Goal: Task Accomplishment & Management: Use online tool/utility

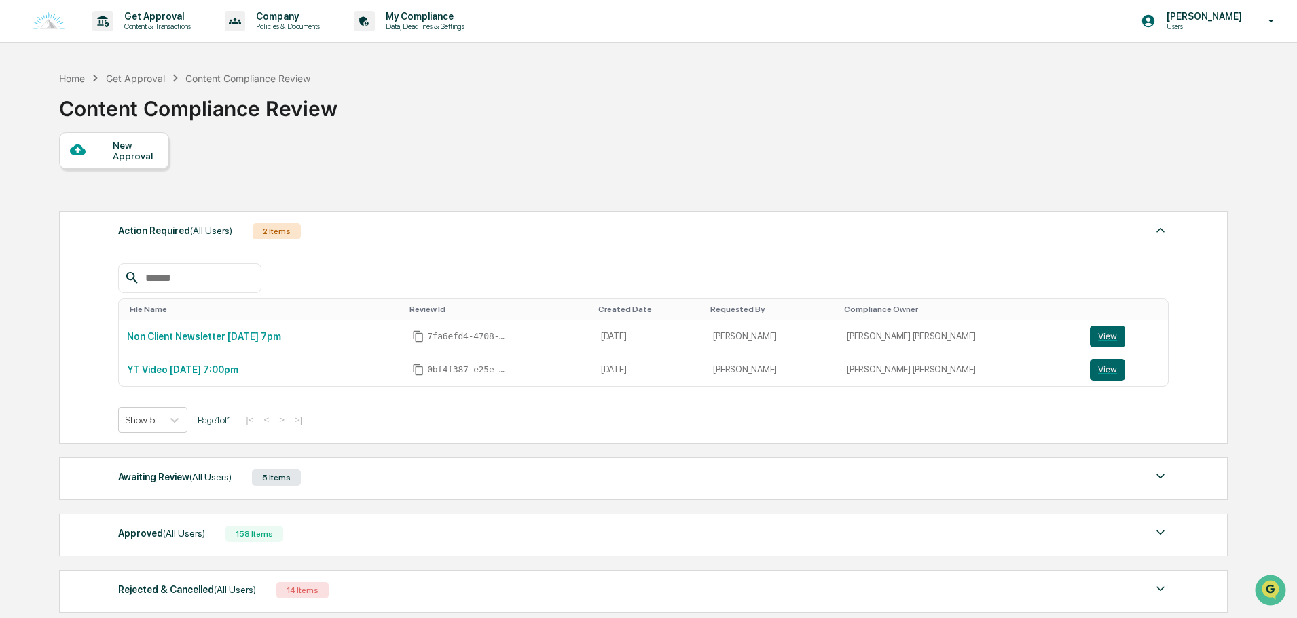
click at [369, 482] on div "Awaiting Review (All Users) 5 Items" at bounding box center [643, 477] width 1050 height 19
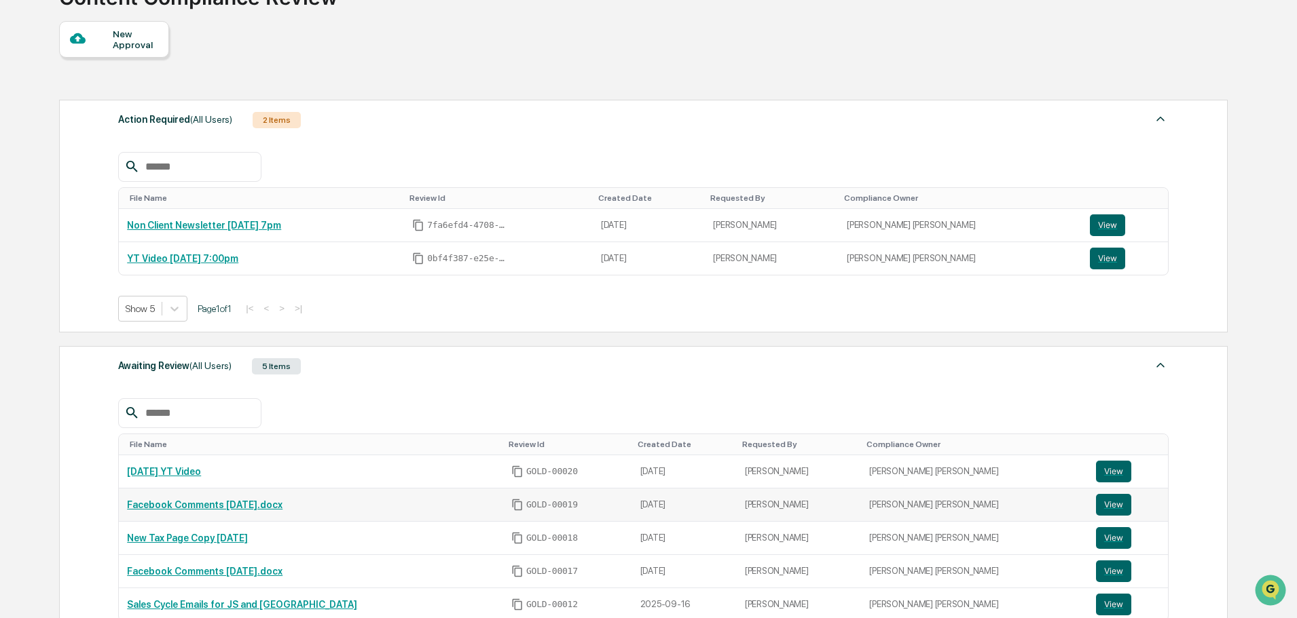
scroll to position [136, 0]
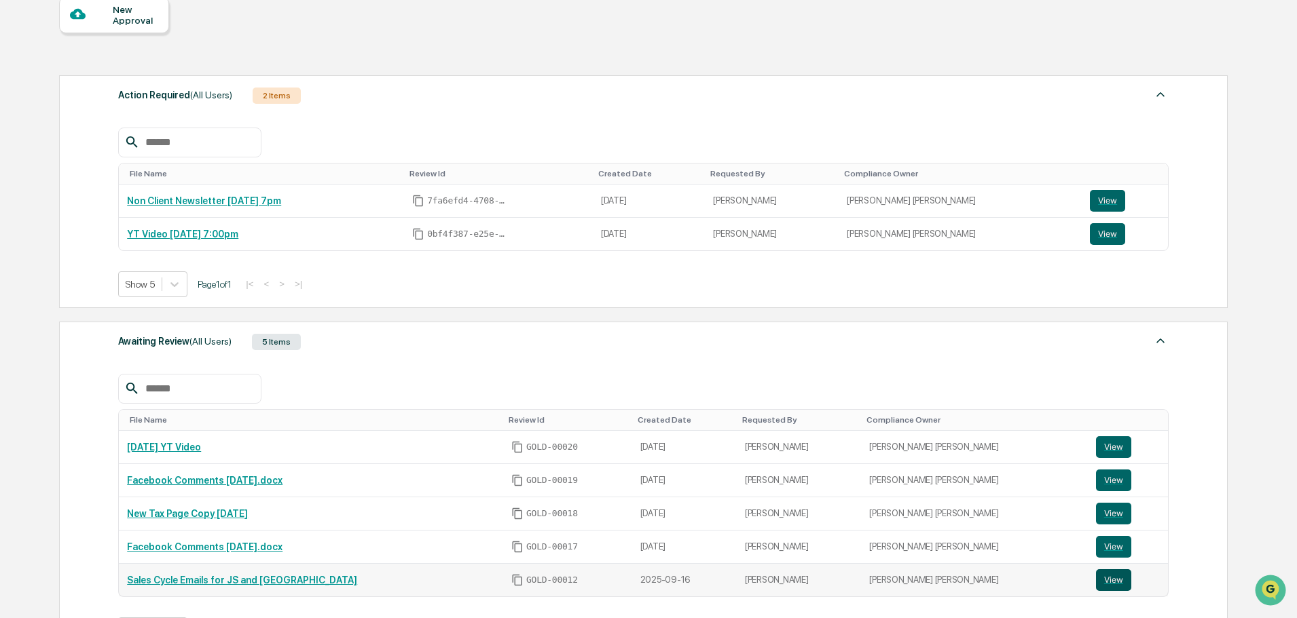
click at [1096, 585] on button "View" at bounding box center [1113, 581] width 35 height 22
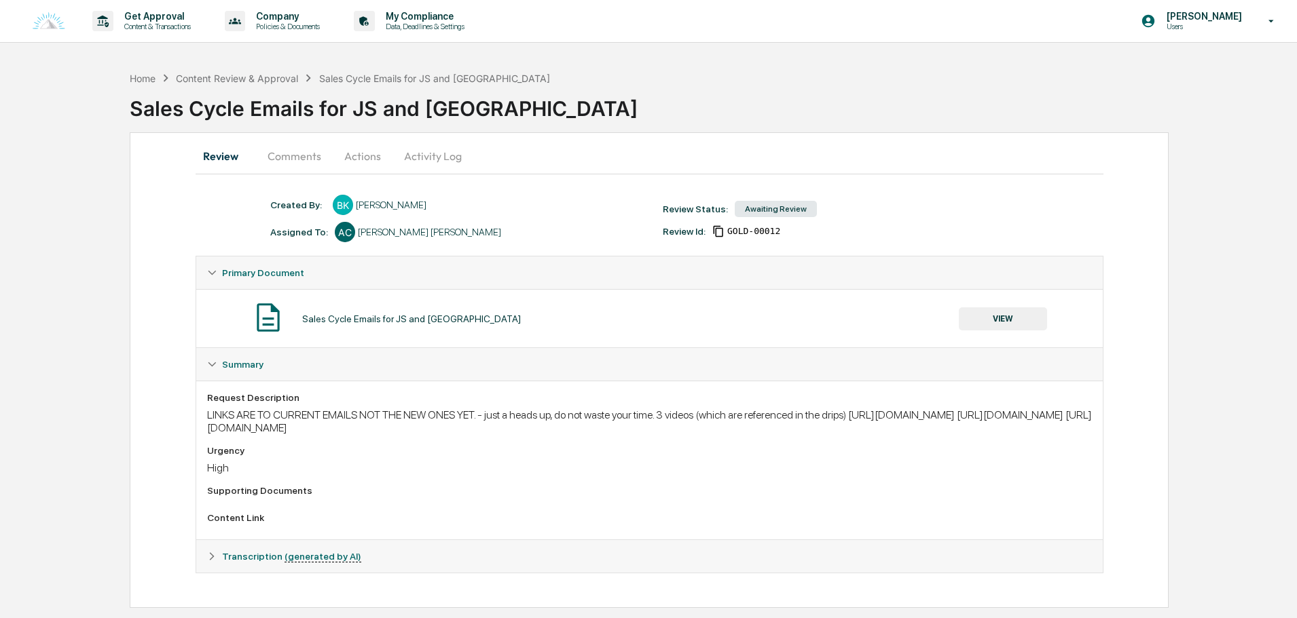
click at [351, 152] on button "Actions" at bounding box center [362, 156] width 61 height 33
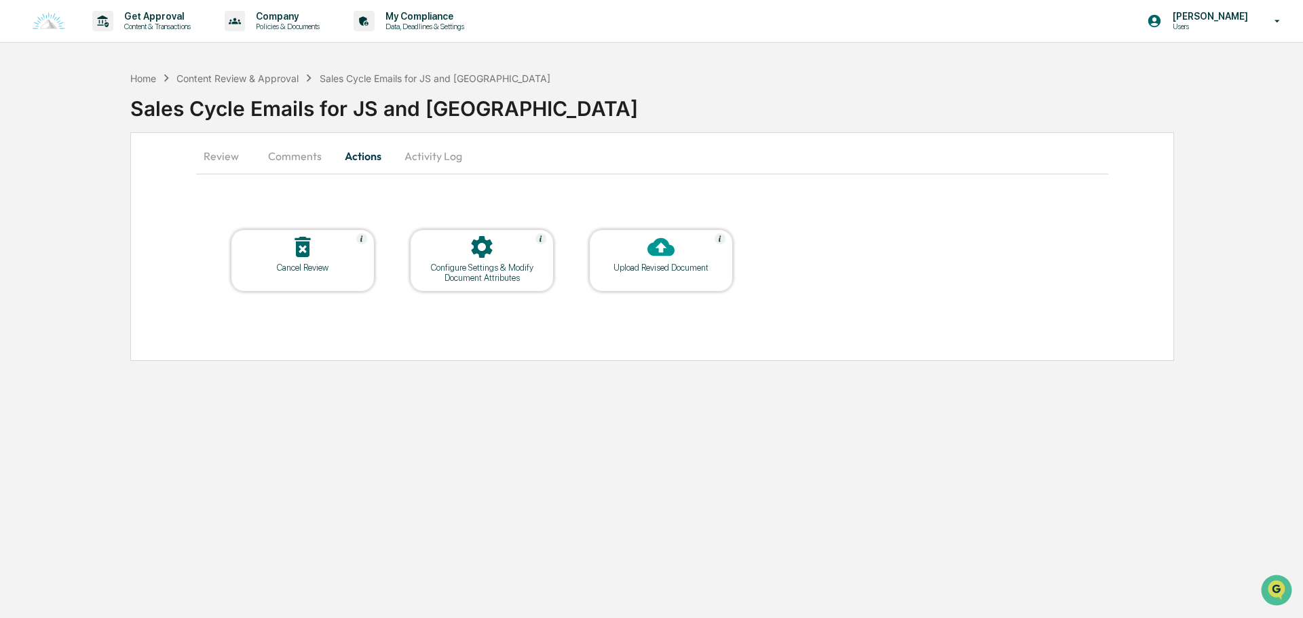
click at [659, 272] on div "Upload Revised Document" at bounding box center [661, 268] width 122 height 10
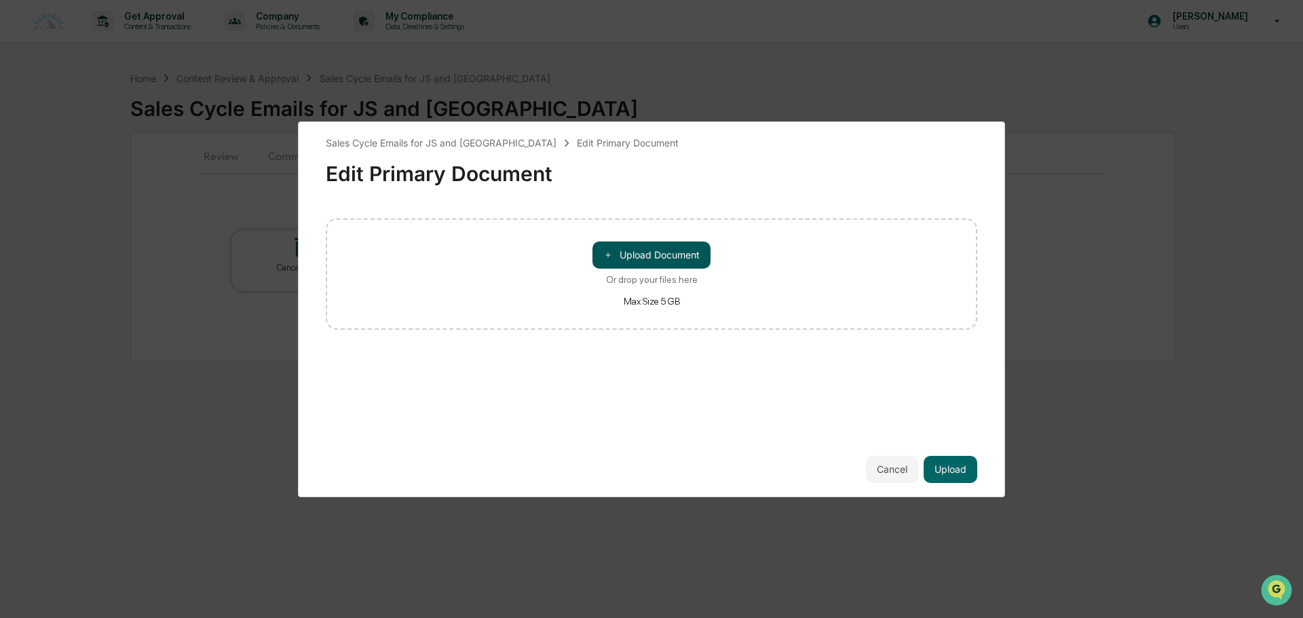
click at [633, 263] on button "＋ Upload Document" at bounding box center [652, 255] width 118 height 27
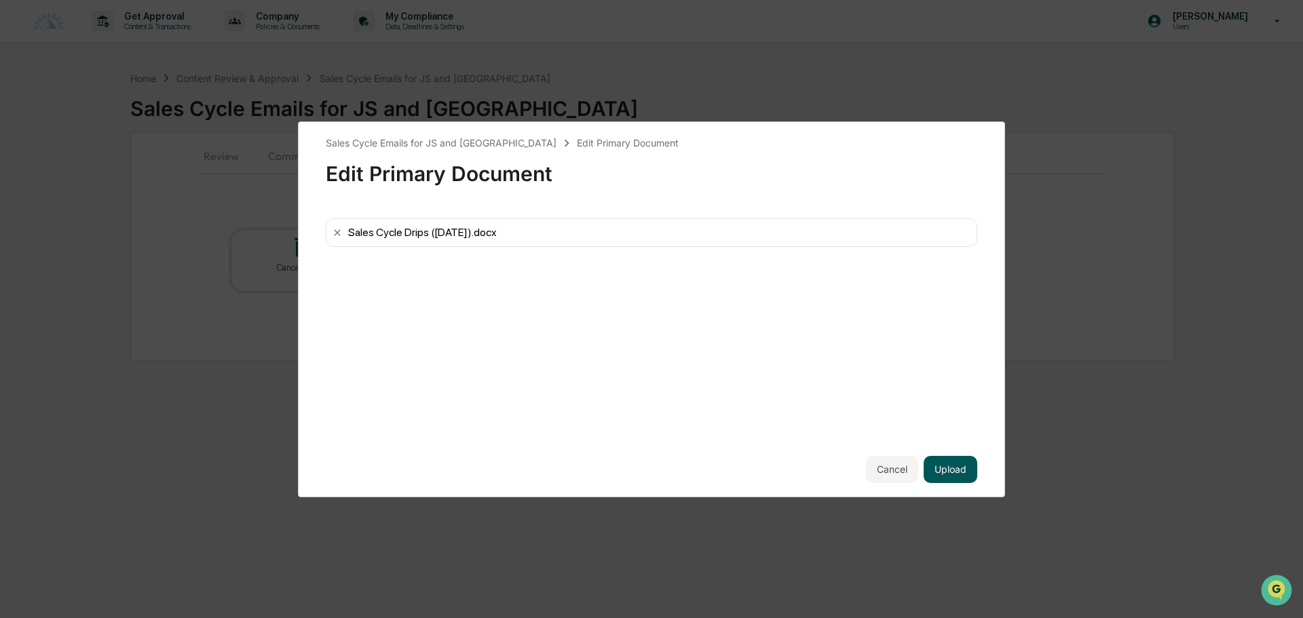
click at [939, 474] on button "Upload" at bounding box center [951, 469] width 54 height 27
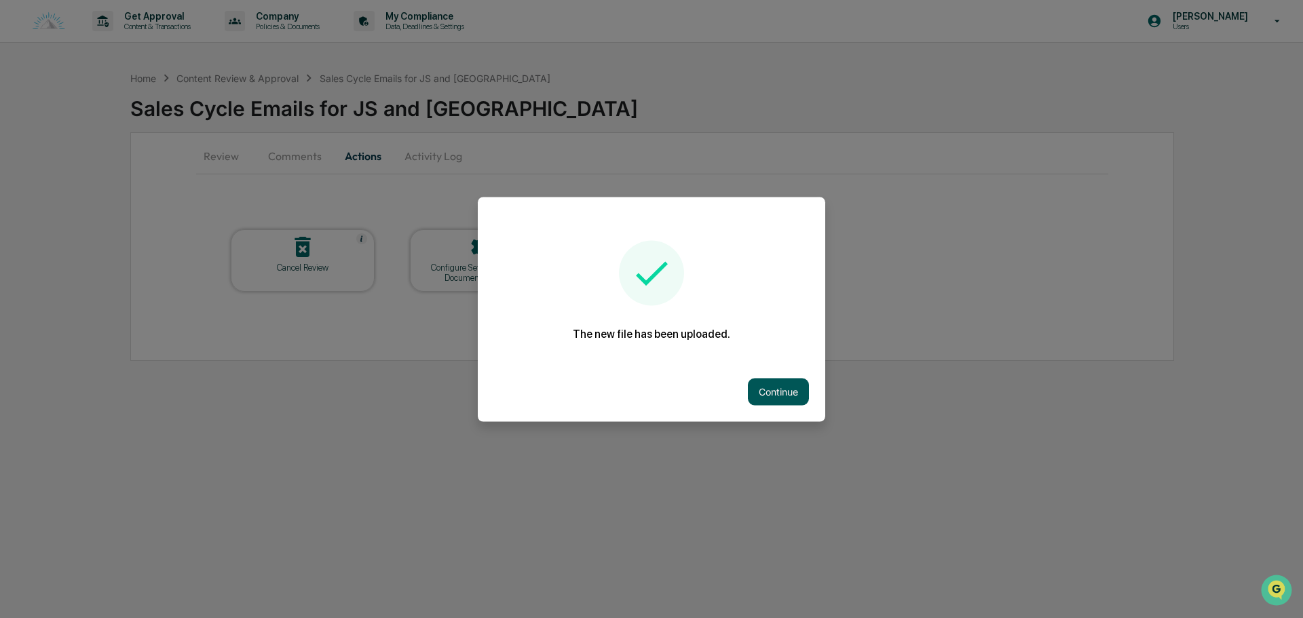
click at [775, 404] on button "Continue" at bounding box center [778, 391] width 61 height 27
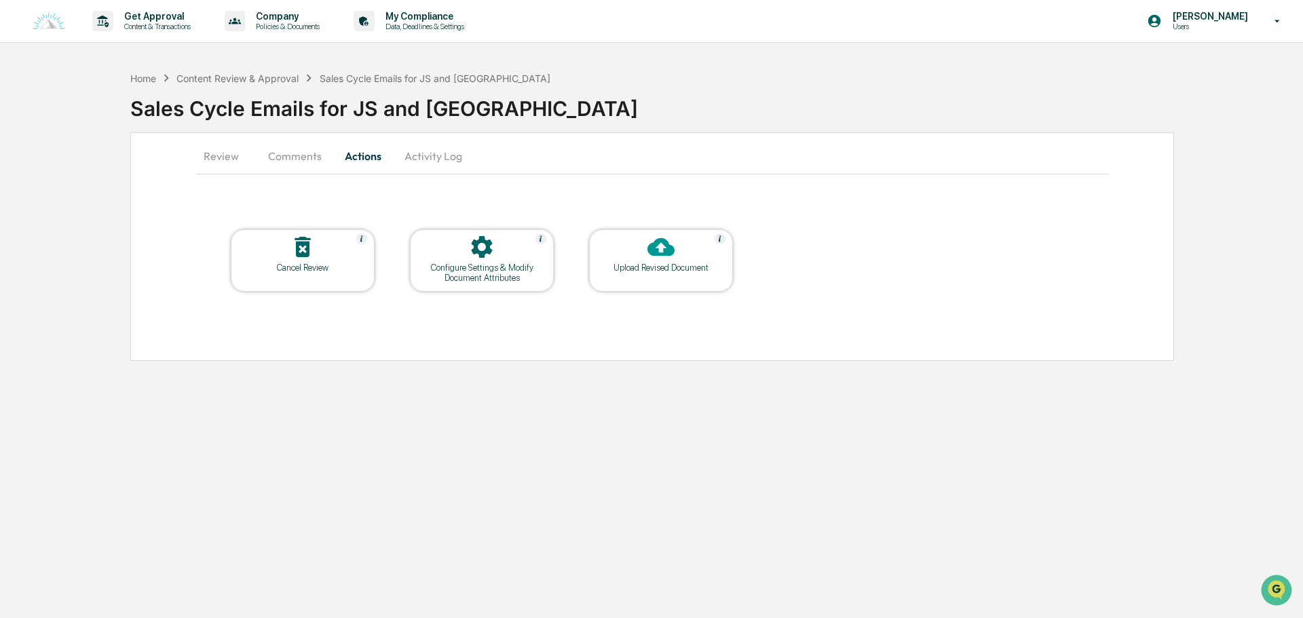
click at [289, 153] on button "Comments" at bounding box center [294, 156] width 75 height 33
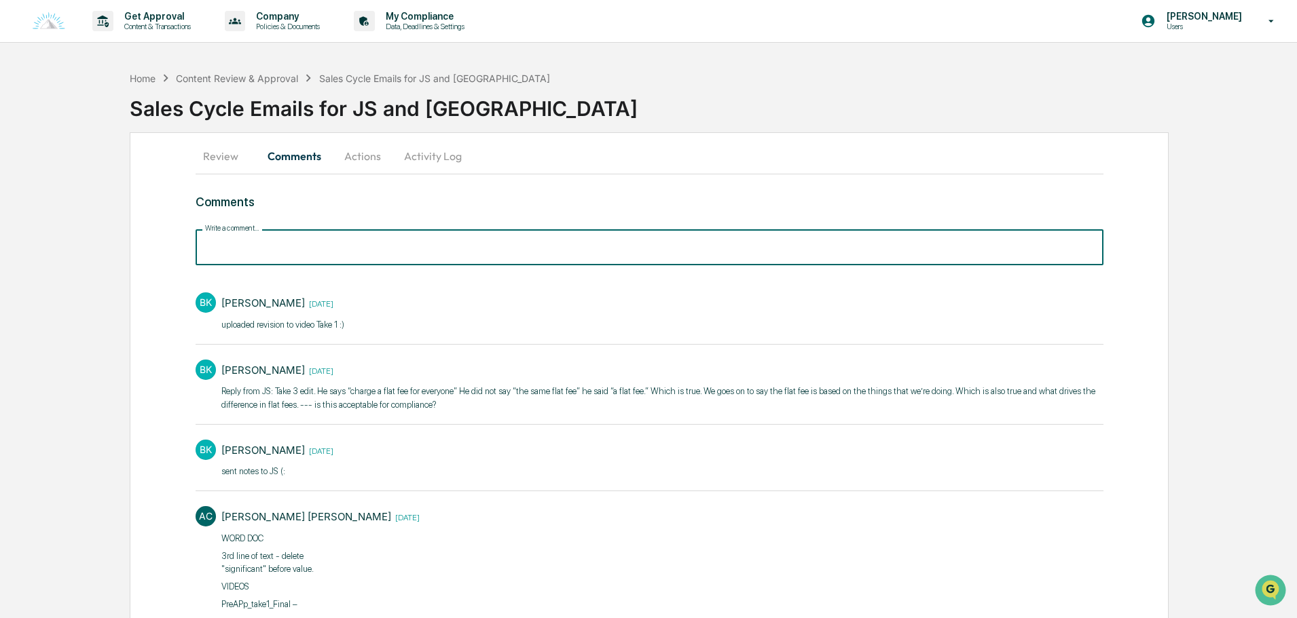
click at [293, 240] on input "Write a comment..." at bounding box center [650, 247] width 908 height 36
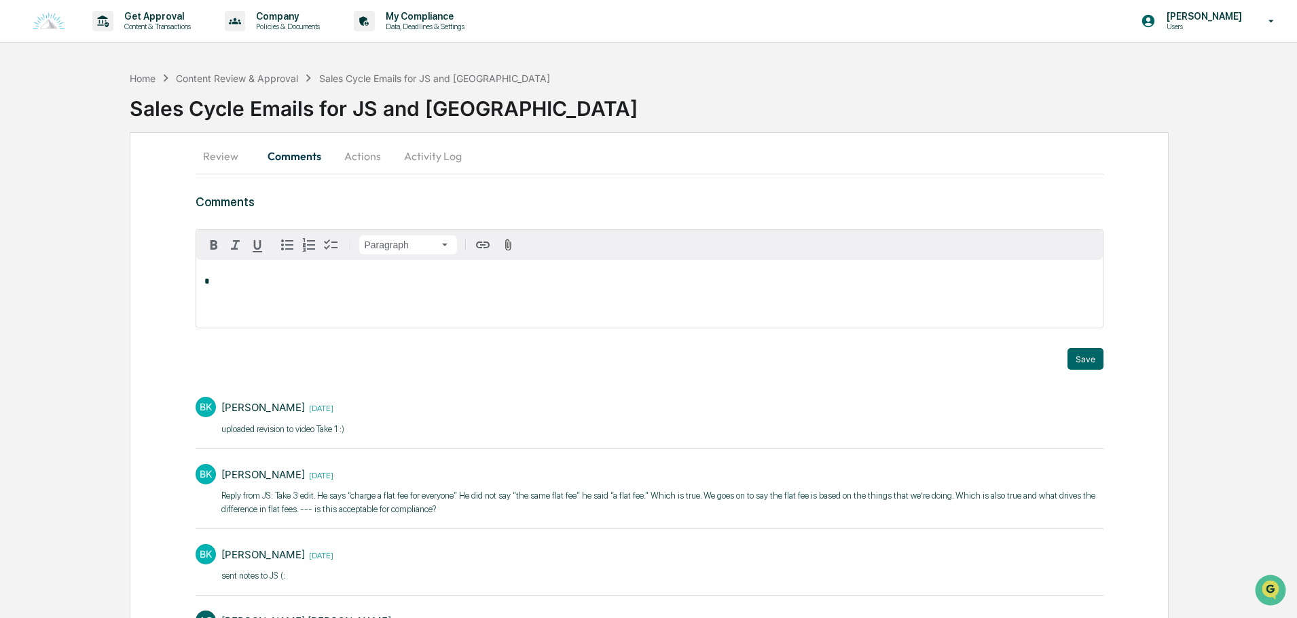
click at [293, 290] on div "*" at bounding box center [649, 294] width 906 height 68
click at [1075, 366] on button "Save" at bounding box center [1085, 359] width 36 height 22
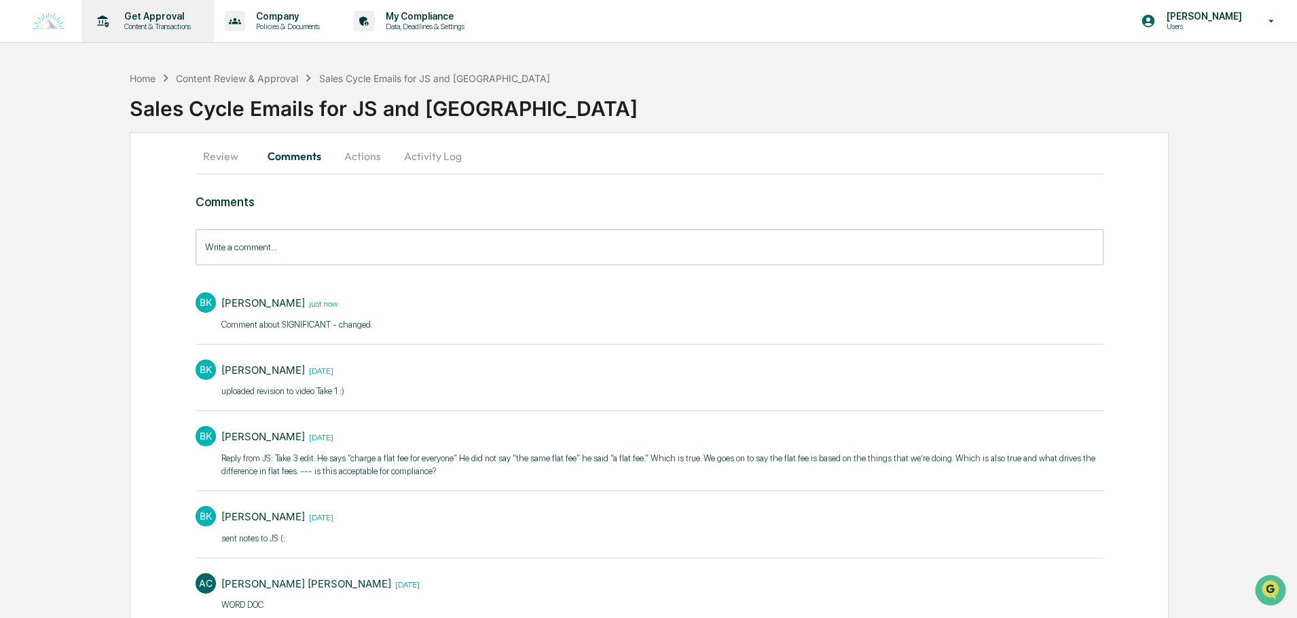
click at [139, 17] on p "Get Approval" at bounding box center [155, 16] width 84 height 11
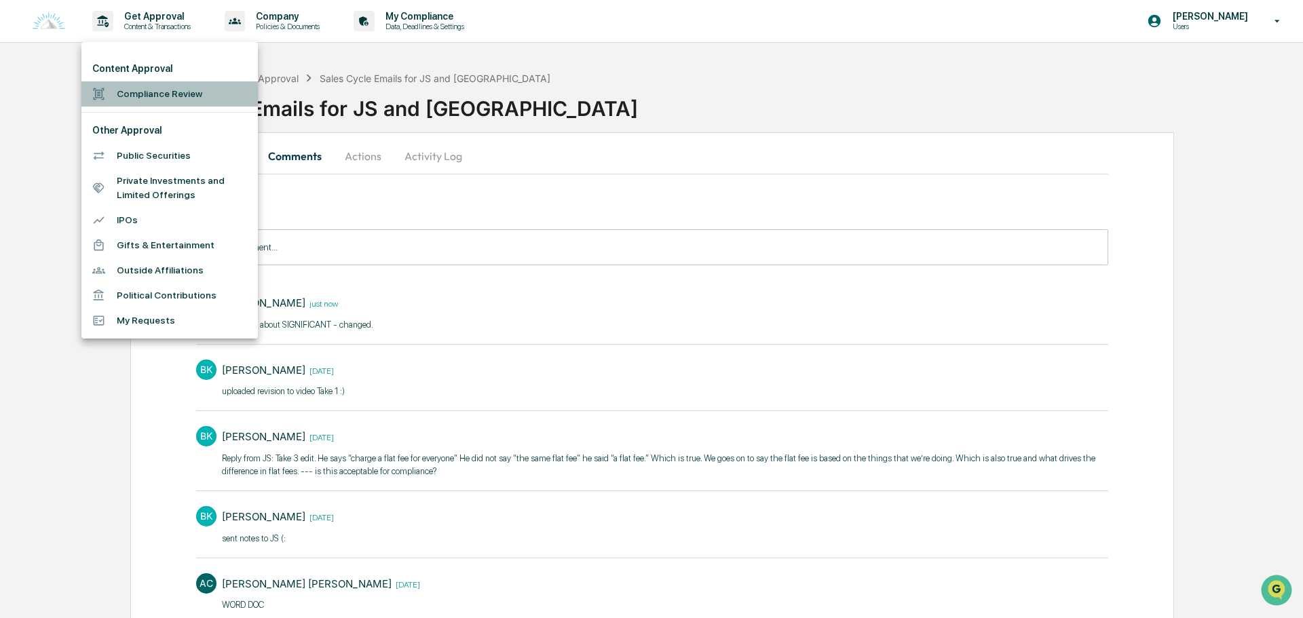
click at [179, 92] on li "Compliance Review" at bounding box center [169, 93] width 176 height 25
